Goal: Navigation & Orientation: Find specific page/section

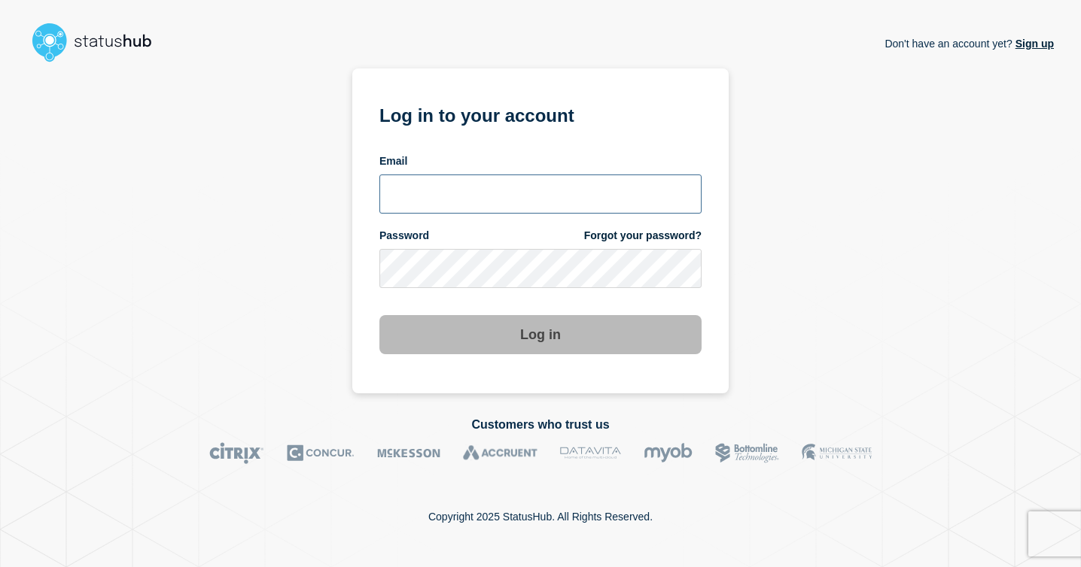
type input "bj.sneed@gwu.edu"
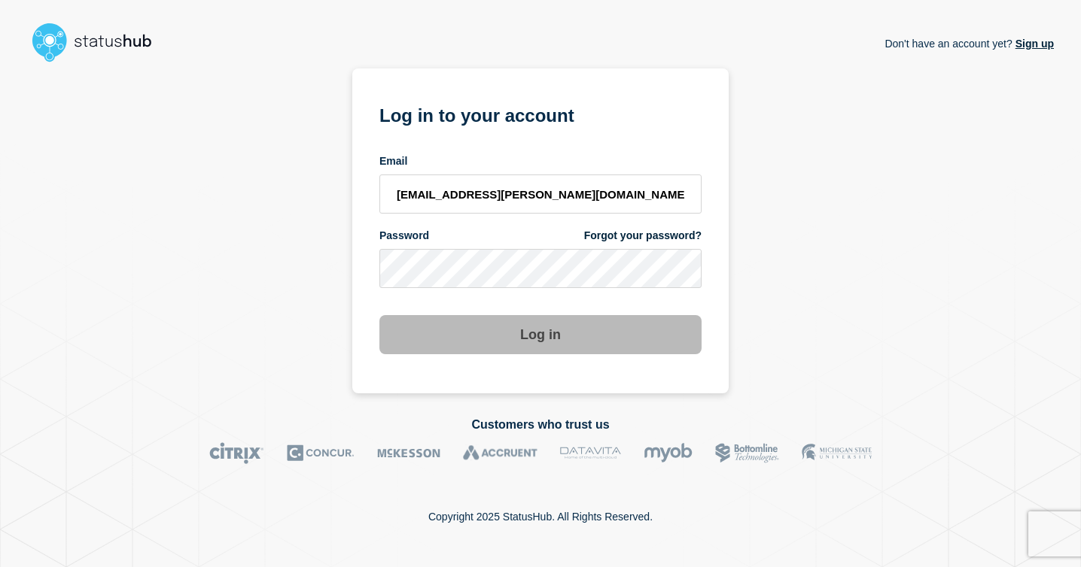
click at [543, 331] on button "Log in" at bounding box center [540, 334] width 322 height 39
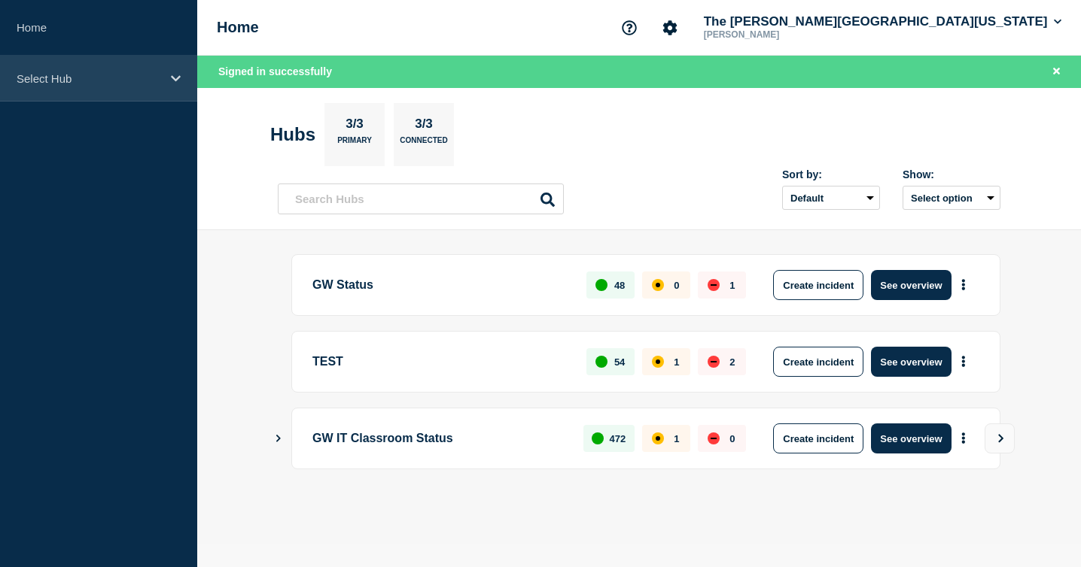
click at [161, 87] on div "Select Hub" at bounding box center [98, 79] width 197 height 46
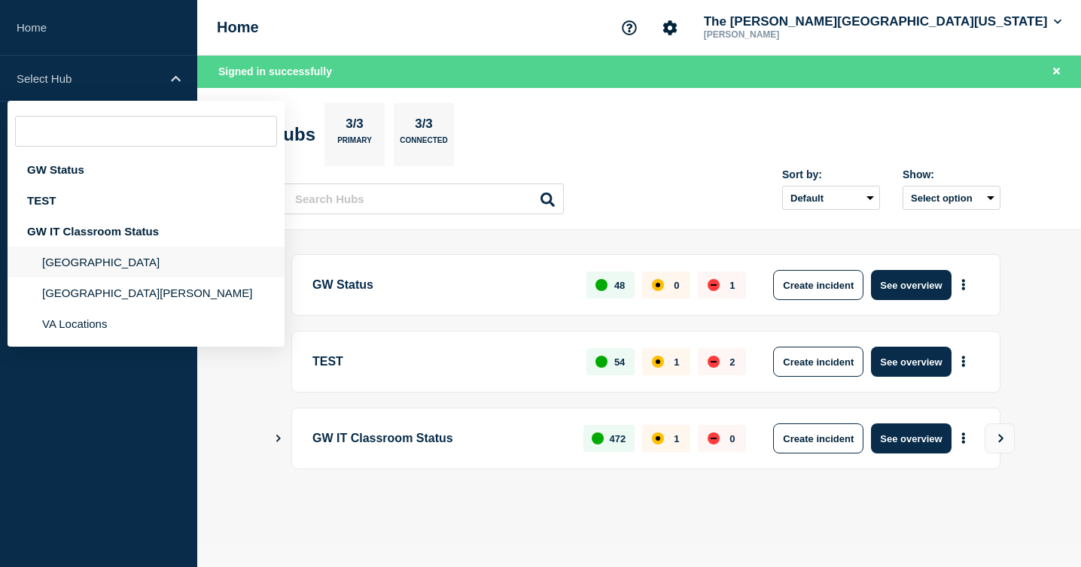
click at [107, 273] on li "[GEOGRAPHIC_DATA]" at bounding box center [146, 262] width 277 height 31
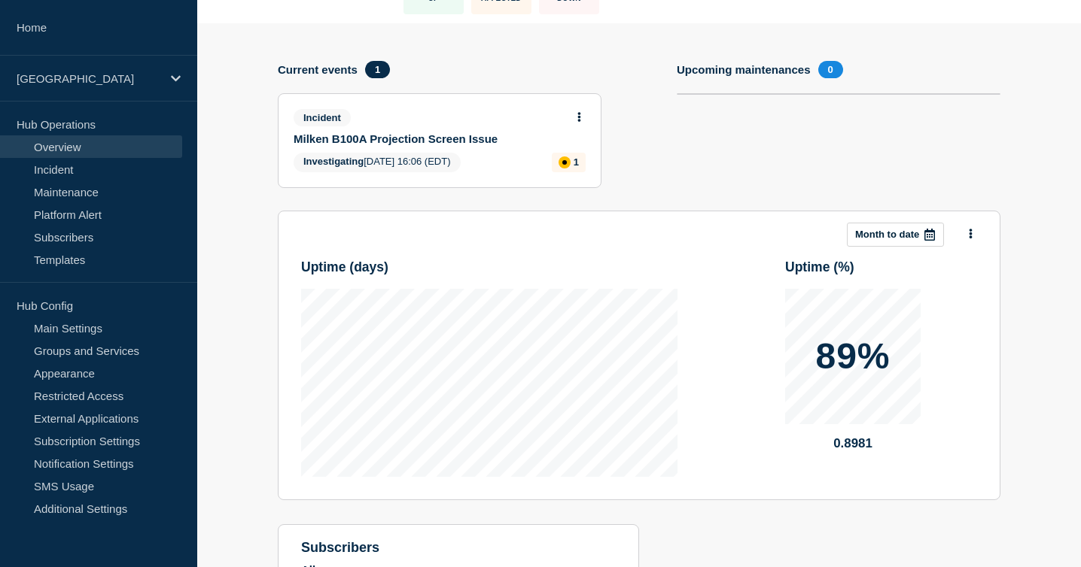
scroll to position [272, 0]
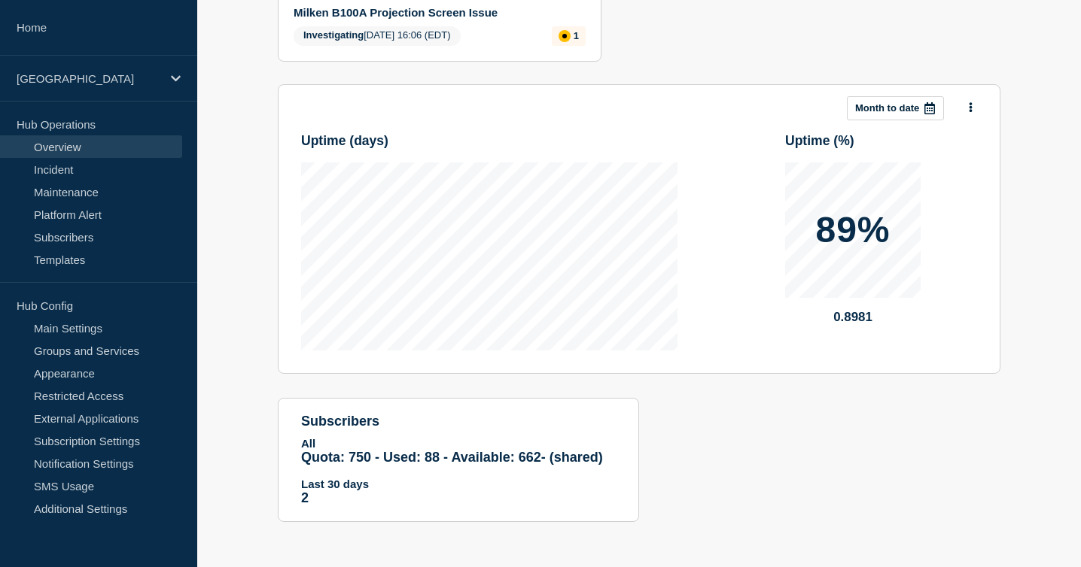
click at [764, 445] on div "Add incident Add maintenance Current events 1 Incident Milken B100A Projection …" at bounding box center [639, 221] width 723 height 648
click at [723, 19] on section "Upcoming maintenances 0" at bounding box center [839, 10] width 324 height 150
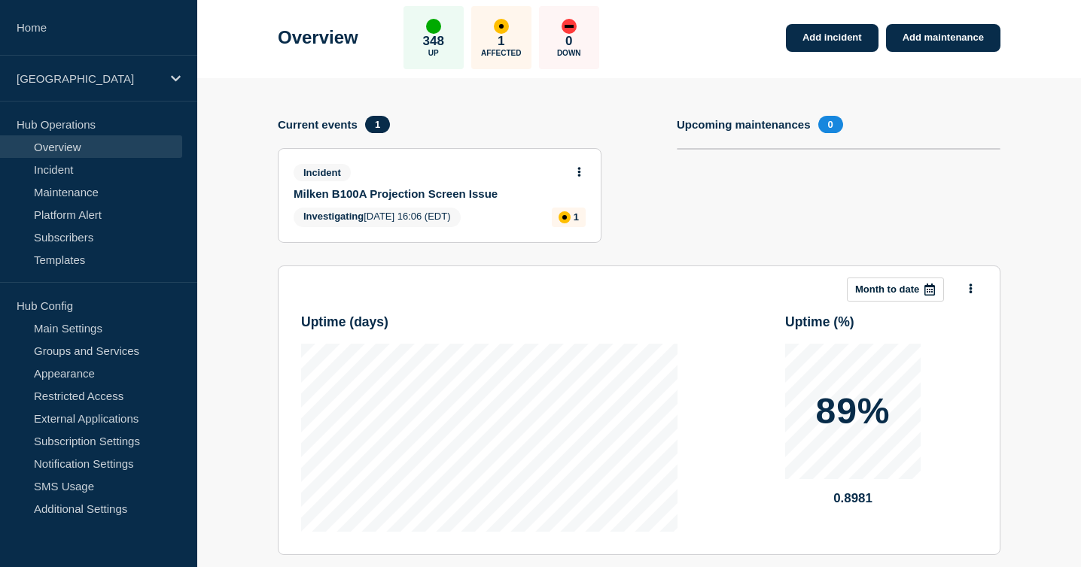
scroll to position [0, 0]
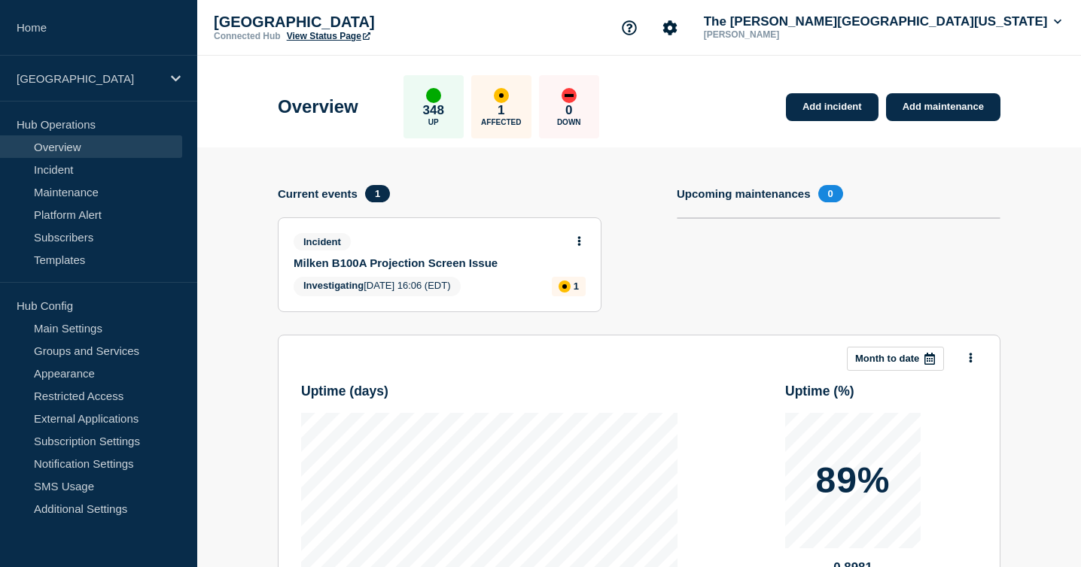
click at [731, 293] on section "Upcoming maintenances 0" at bounding box center [839, 260] width 324 height 150
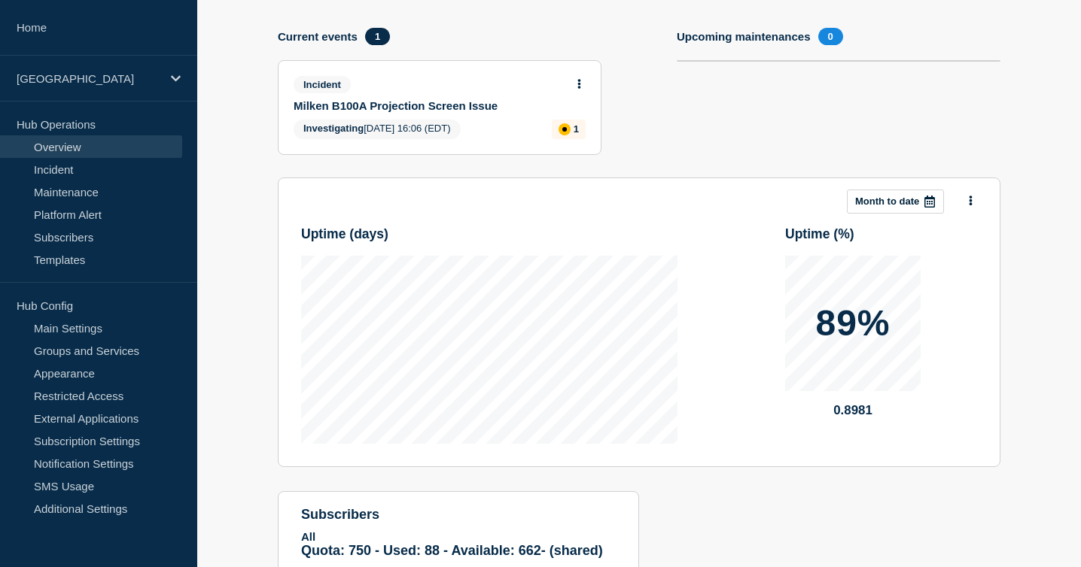
scroll to position [154, 0]
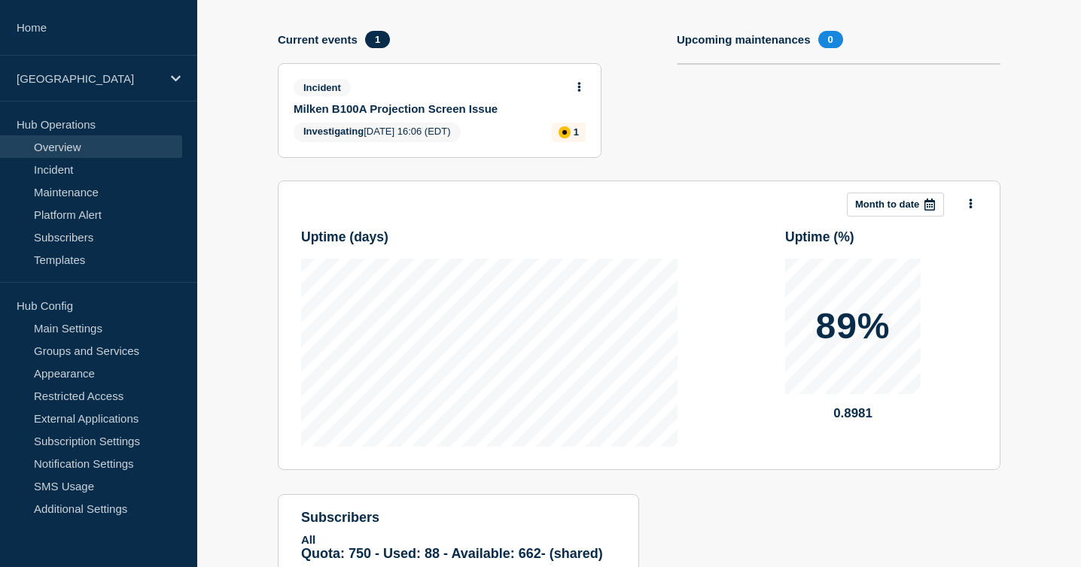
click at [714, 272] on div "Uptime ( days ) Uptime ( % ) 89% 0.8981" at bounding box center [639, 332] width 676 height 230
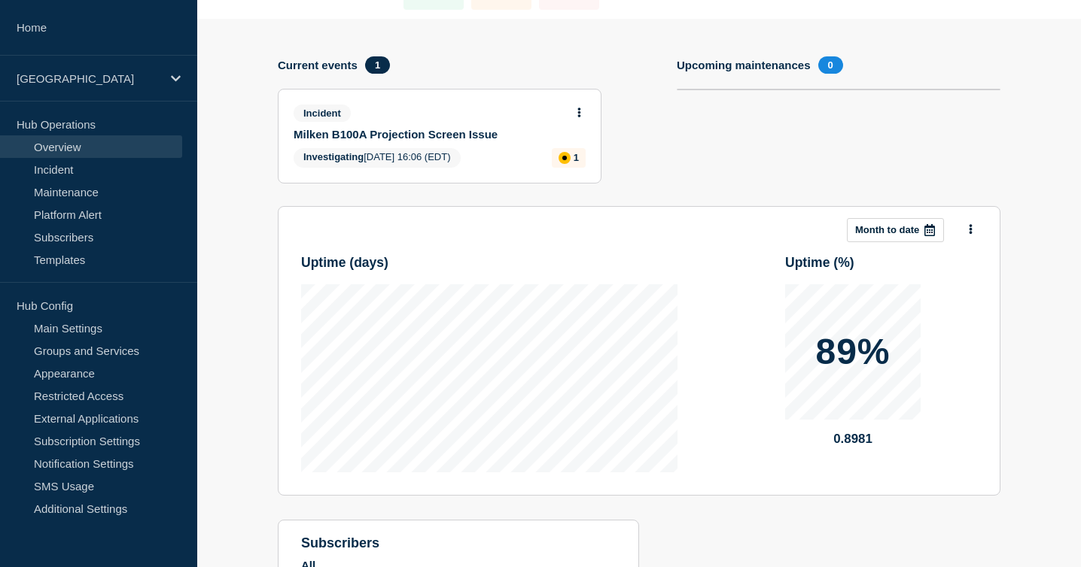
scroll to position [272, 0]
